Goal: Information Seeking & Learning: Find specific fact

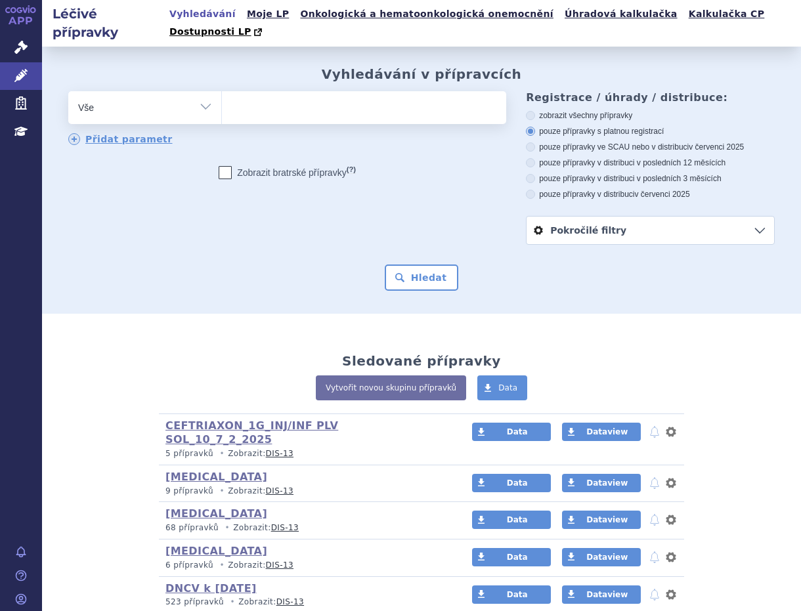
click at [293, 93] on ul at bounding box center [362, 105] width 280 height 28
click at [222, 93] on select at bounding box center [221, 107] width 1 height 33
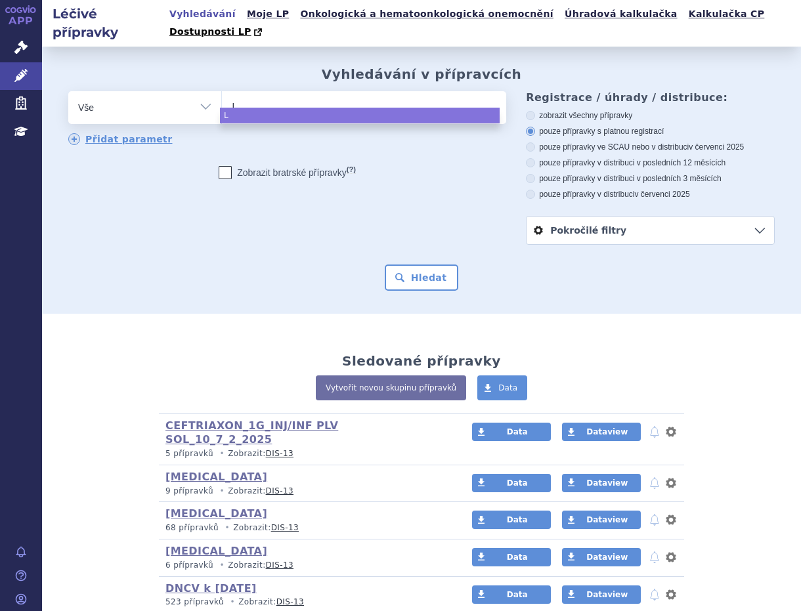
type input "LZ"
type input "LZV"
type input "L"
type input "LY"
type input "LYV"
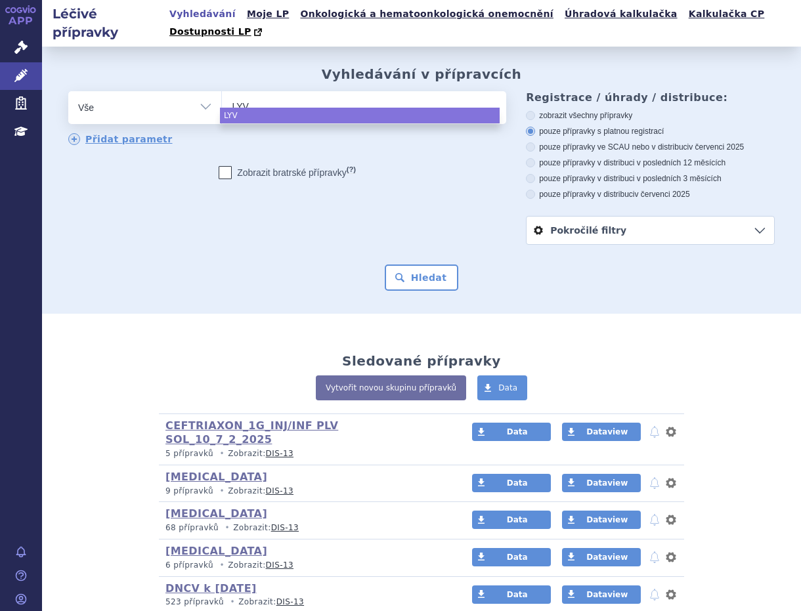
type input "LYVD"
type input "LYVDE"
type input "LYVDEL"
type input "LYVDELY"
type input "LYVDEL"
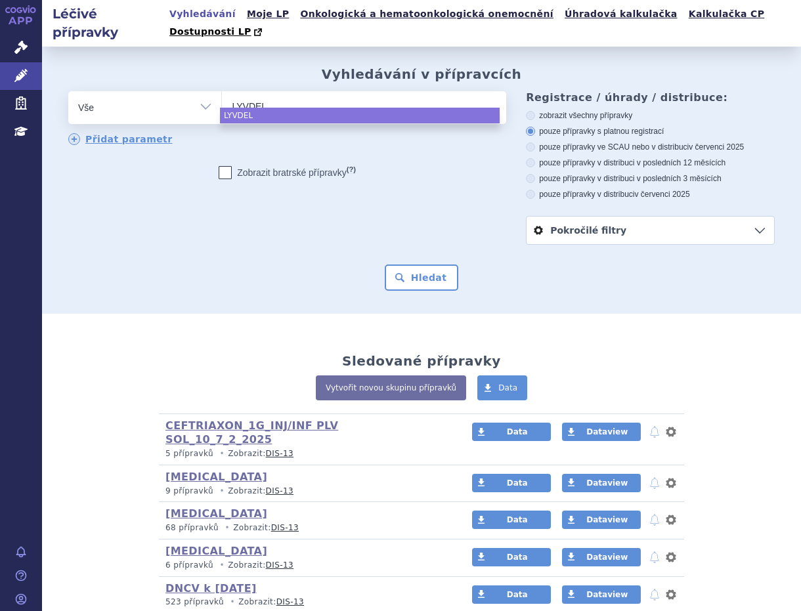
type input "LYVDELZ"
type input "LYVDELZI"
select select "LYVDELZI"
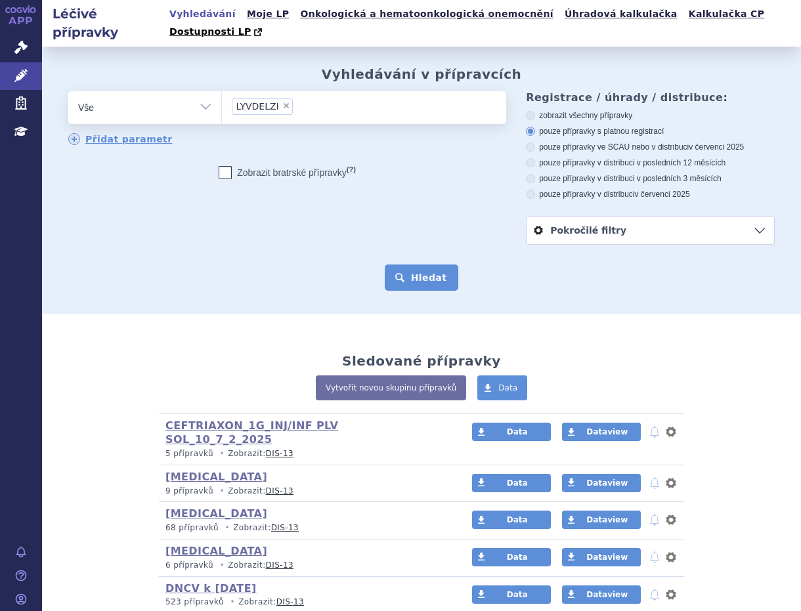
click at [415, 264] on button "Hledat" at bounding box center [422, 277] width 74 height 26
